Goal: Browse casually

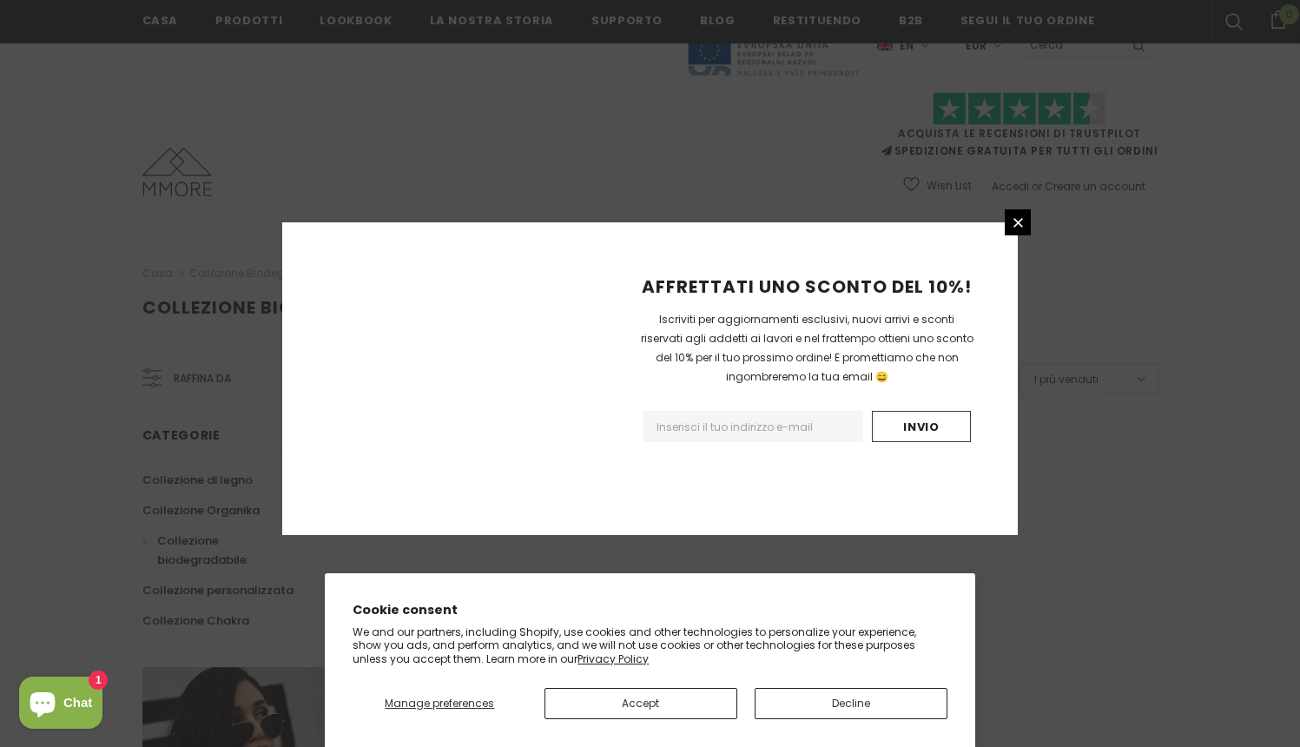
scroll to position [1033, 0]
